Goal: Information Seeking & Learning: Understand process/instructions

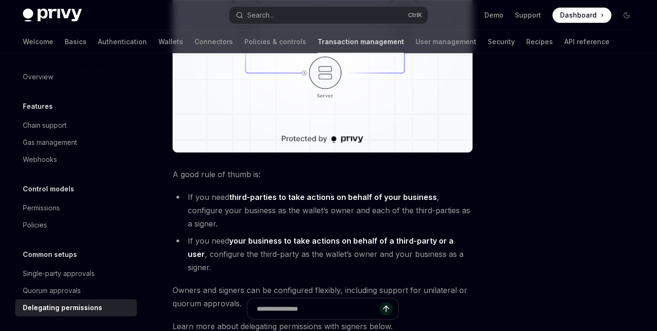
scroll to position [299, 0]
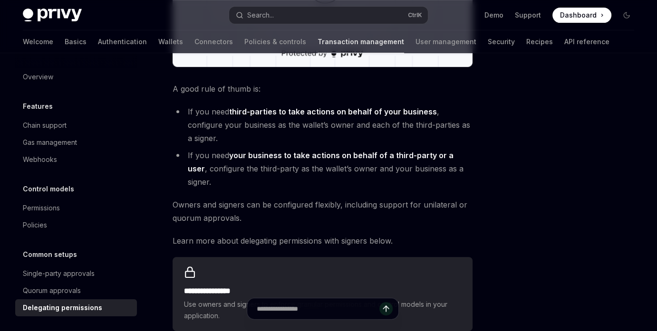
scroll to position [349, 0]
click at [385, 151] on li "If you need your business to take actions on behalf of a third-party or a user …" at bounding box center [323, 168] width 300 height 40
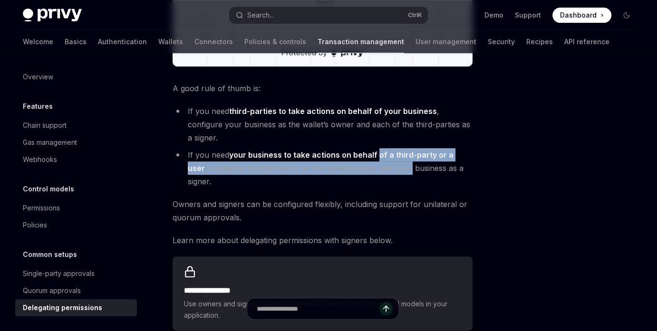
drag, startPoint x: 0, startPoint y: 0, endPoint x: 375, endPoint y: 143, distance: 401.2
click at [375, 148] on li "If you need your business to take actions on behalf of a third-party or a user …" at bounding box center [323, 168] width 300 height 40
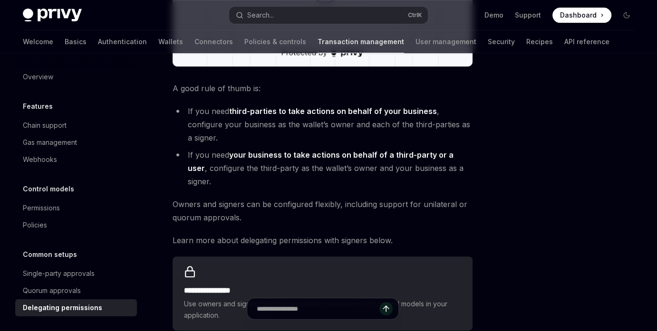
click at [356, 150] on strong "your business to take actions on behalf of a third-party or a user" at bounding box center [321, 161] width 266 height 23
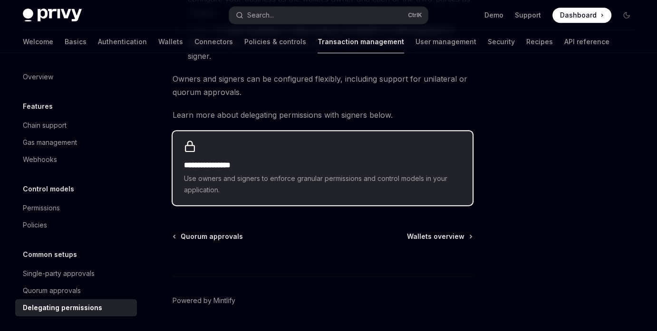
scroll to position [427, 0]
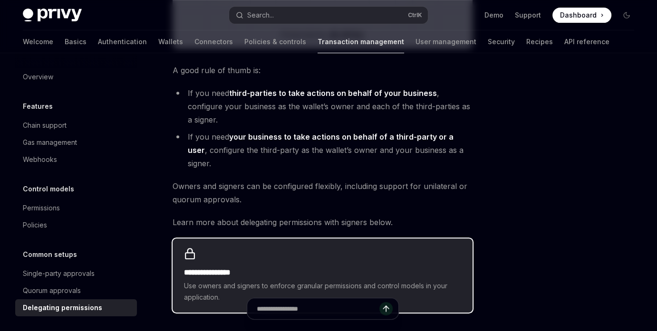
scroll to position [437, 0]
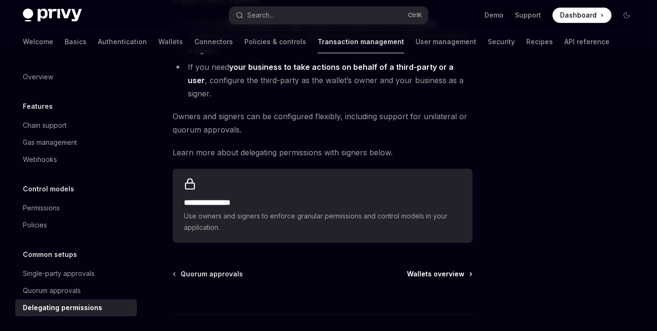
click at [450, 269] on span "Wallets overview" at bounding box center [436, 274] width 58 height 10
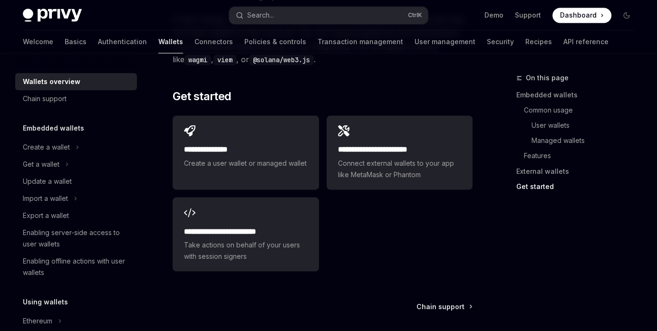
scroll to position [1647, 0]
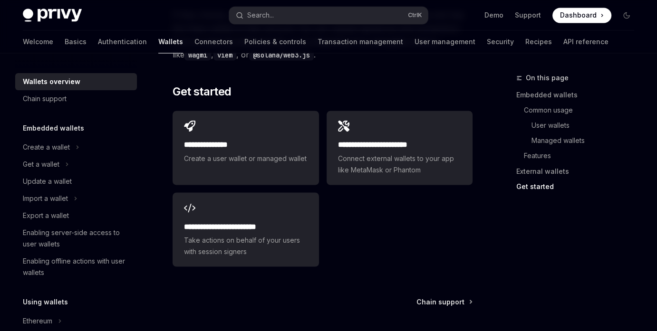
type textarea "*"
